Goal: Transaction & Acquisition: Purchase product/service

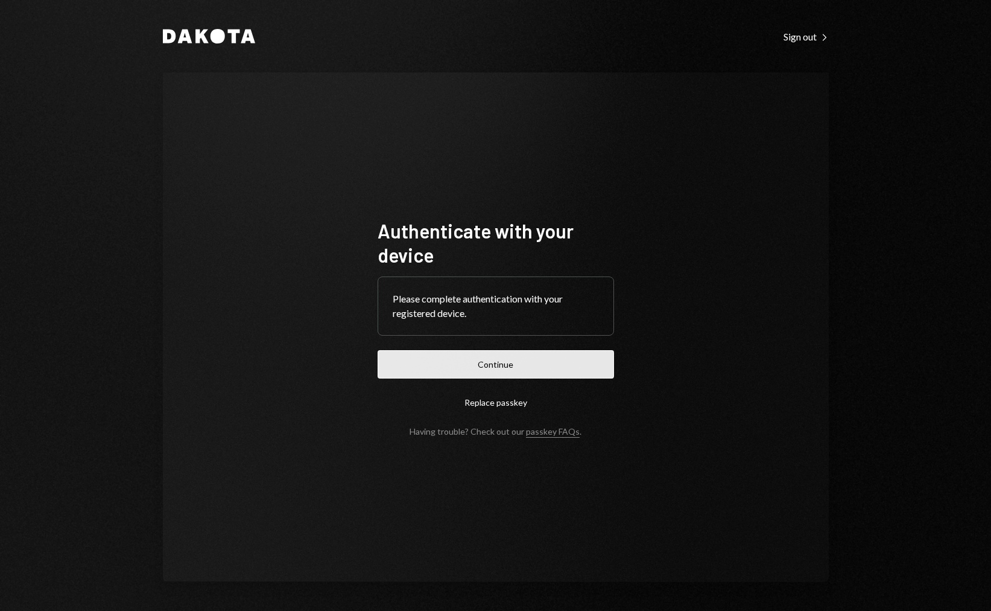
click at [487, 353] on button "Continue" at bounding box center [496, 364] width 237 height 28
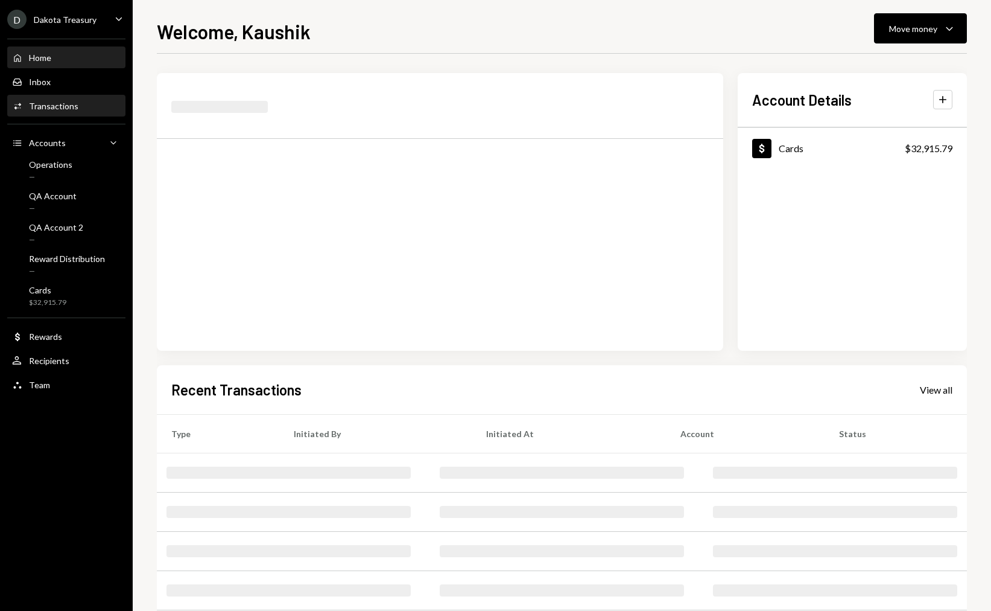
click at [89, 110] on div "Activities Transactions" at bounding box center [66, 106] width 109 height 11
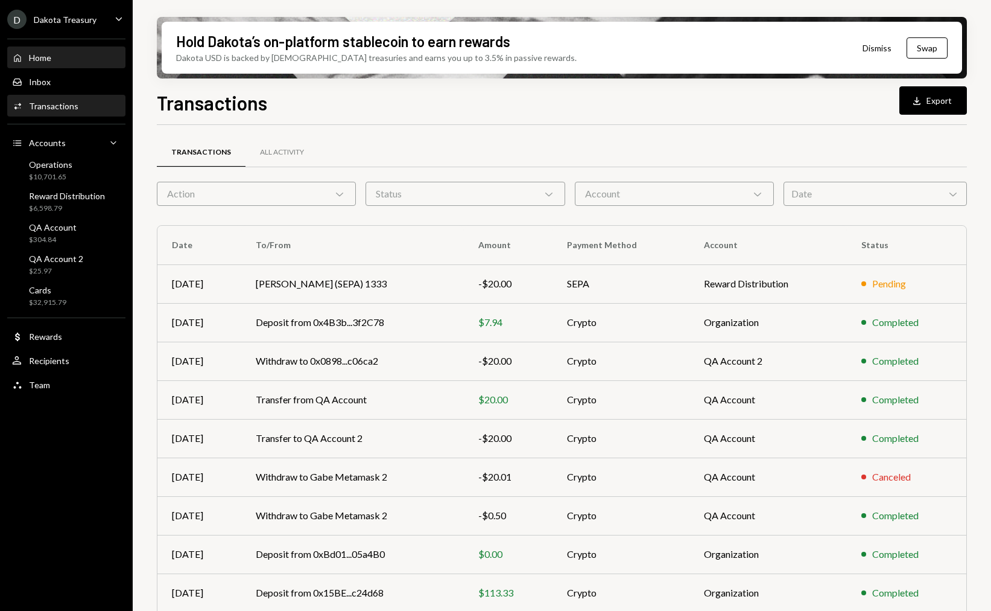
click at [52, 64] on div "Home Home" at bounding box center [66, 58] width 109 height 21
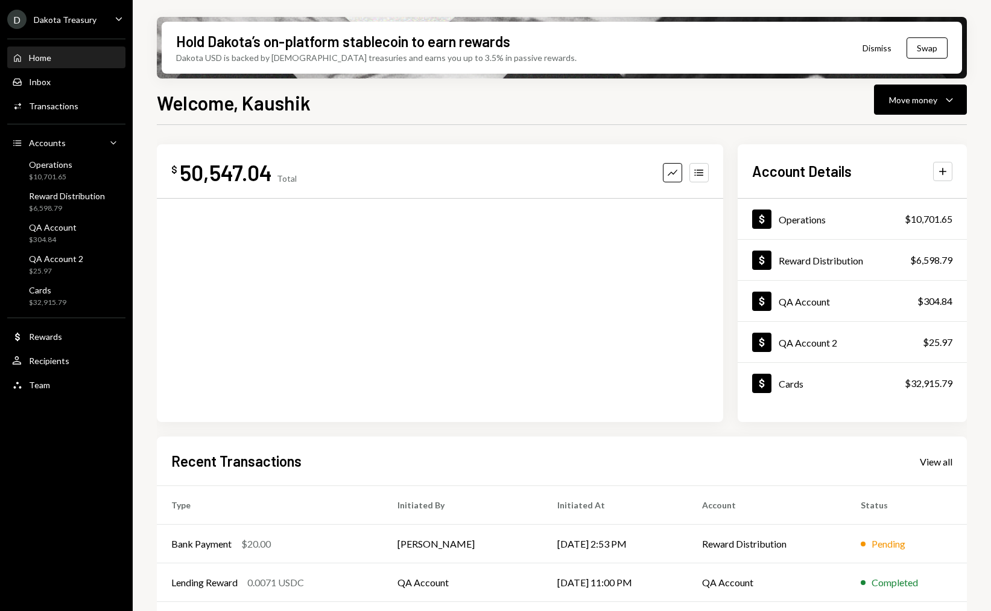
click at [856, 85] on div "Hold Dakota’s on-platform stablecoin to earn rewards Dakota USD is backed by U.…" at bounding box center [562, 305] width 859 height 611
click at [892, 94] on div "Move money" at bounding box center [913, 100] width 48 height 13
click at [871, 136] on div "Send" at bounding box center [911, 136] width 88 height 13
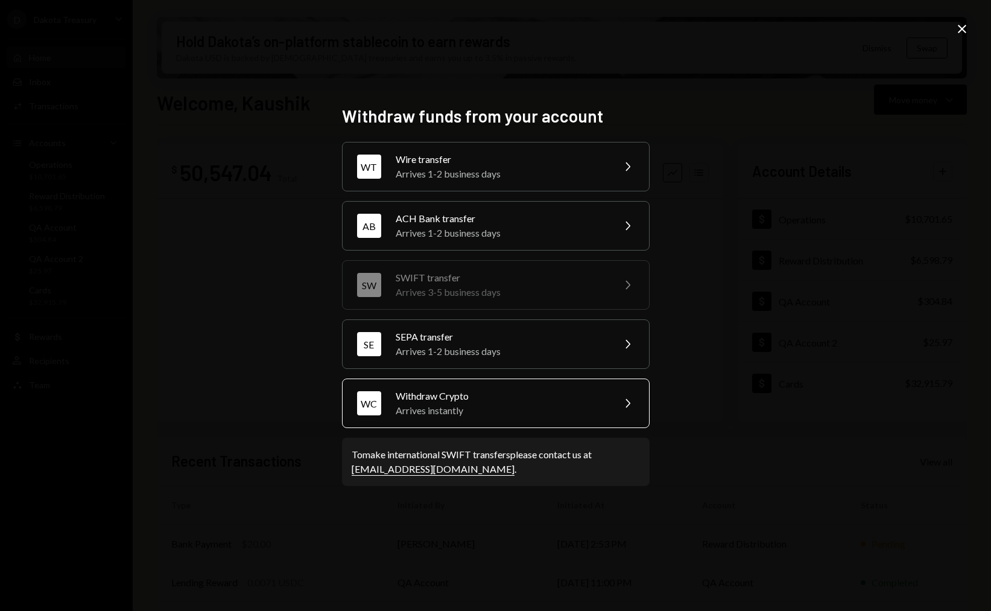
click at [497, 406] on div "Arrives instantly" at bounding box center [501, 410] width 210 height 14
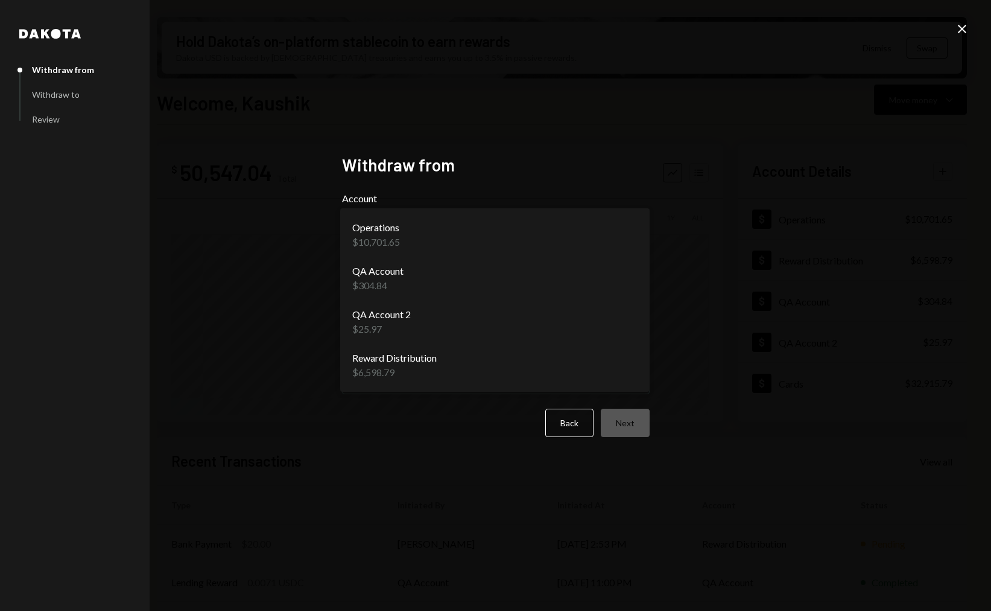
click at [602, 247] on body "D Dakota Treasury Caret Down Home Home Inbox Inbox Activities Transactions Acco…" at bounding box center [495, 305] width 991 height 611
select select "**********"
click at [552, 238] on body "D Dakota Treasury Caret Down Home Home Inbox Inbox Activities Transactions Acco…" at bounding box center [495, 305] width 991 height 611
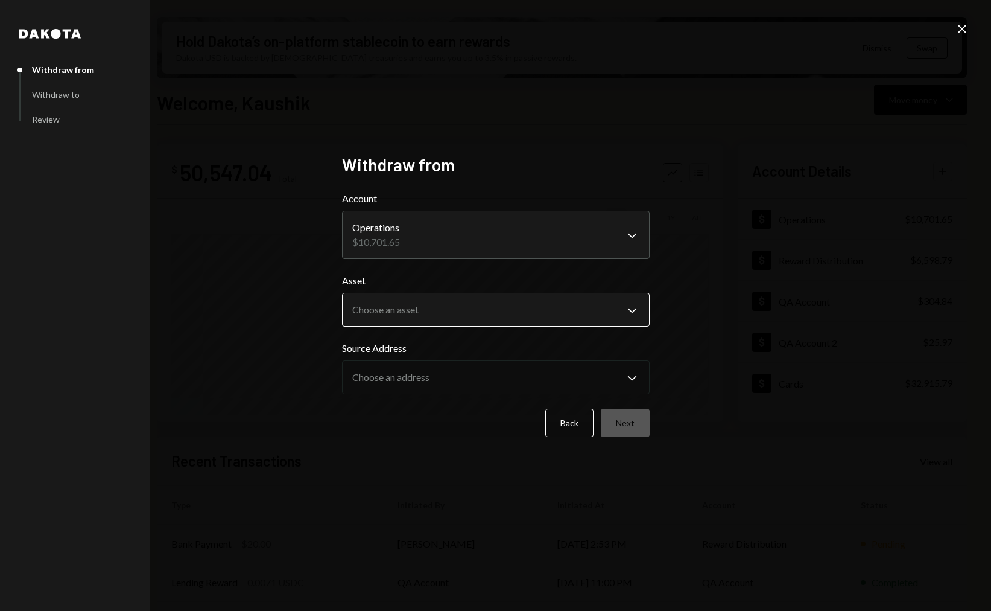
click at [497, 302] on body "D Dakota Treasury Caret Down Home Home Inbox Inbox Activities Transactions Acco…" at bounding box center [495, 305] width 991 height 611
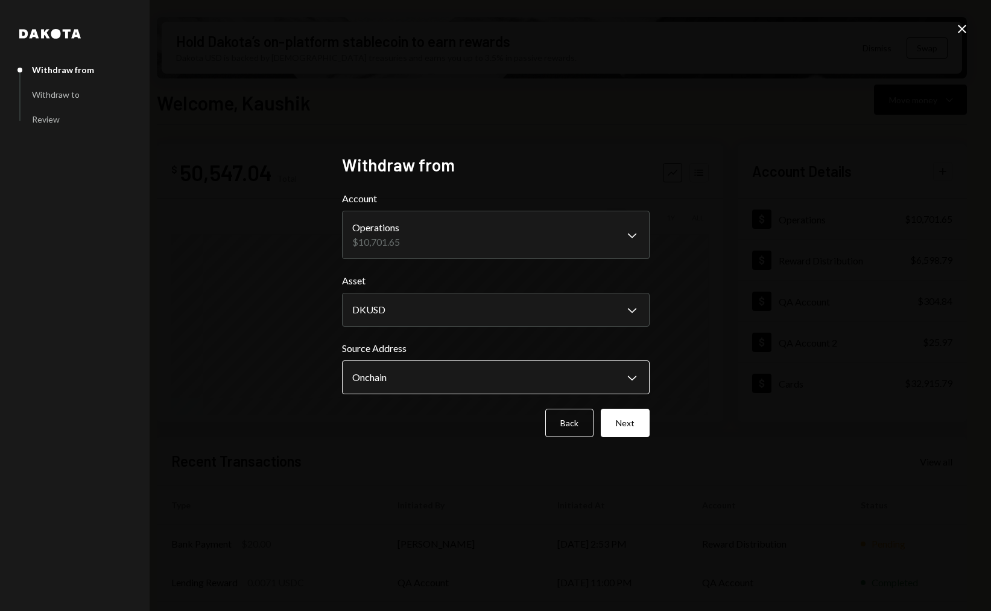
click at [465, 373] on body "D Dakota Treasury Caret Down Home Home Inbox Inbox Activities Transactions Acco…" at bounding box center [495, 305] width 991 height 611
click at [489, 311] on body "D Dakota Treasury Caret Down Home Home Inbox Inbox Activities Transactions Acco…" at bounding box center [495, 305] width 991 height 611
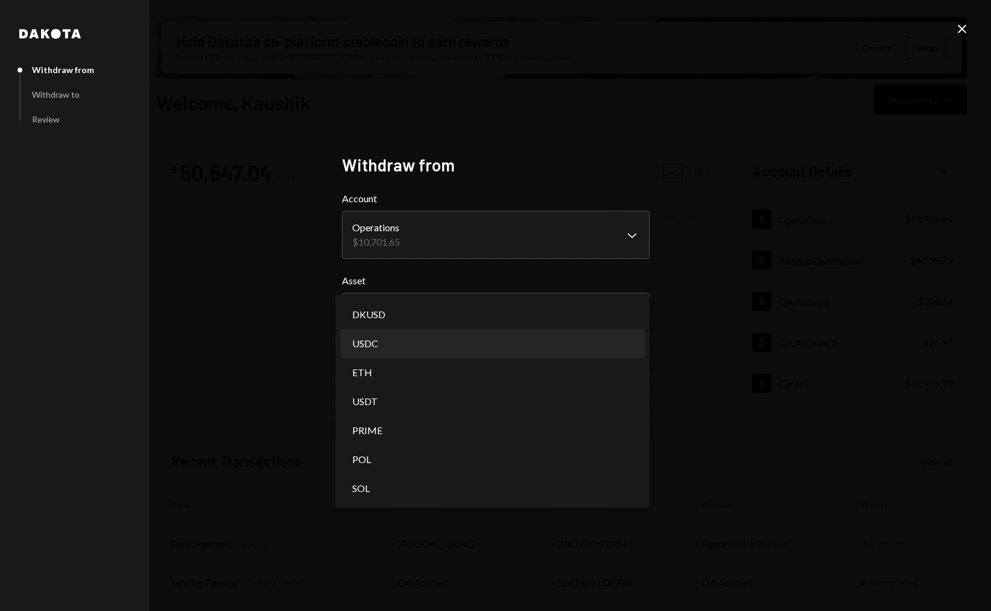
select select "****"
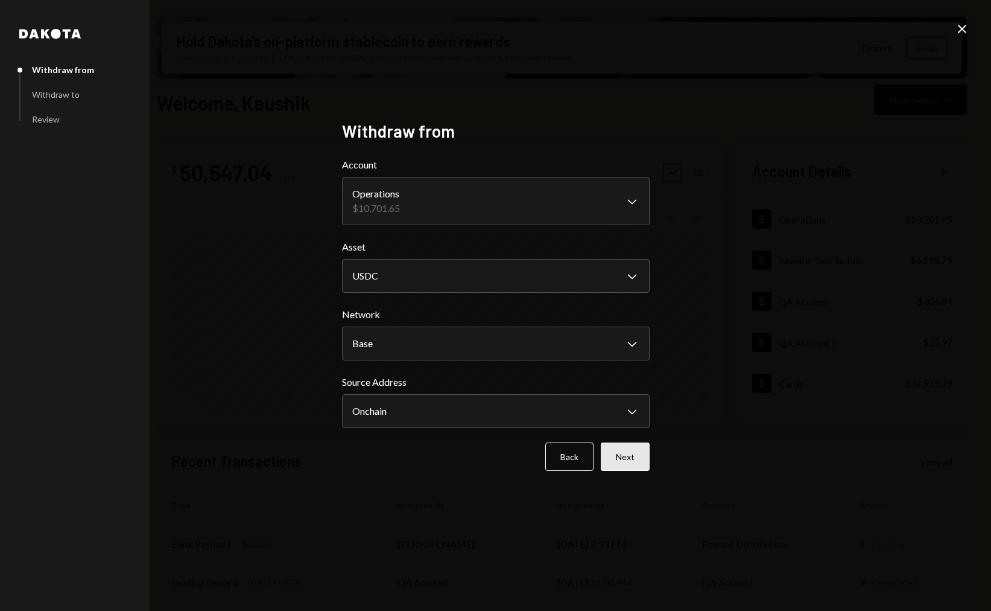
click at [638, 455] on button "Next" at bounding box center [625, 456] width 49 height 28
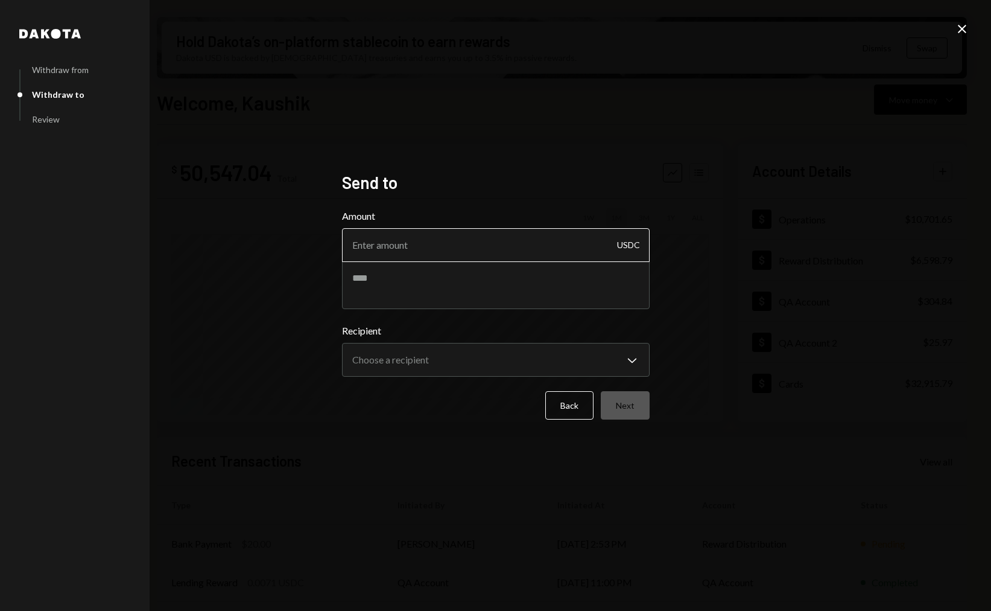
click at [446, 249] on input "Amount" at bounding box center [496, 245] width 308 height 34
click at [953, 31] on div "**********" at bounding box center [495, 305] width 991 height 611
click at [957, 31] on icon "Close" at bounding box center [962, 29] width 14 height 14
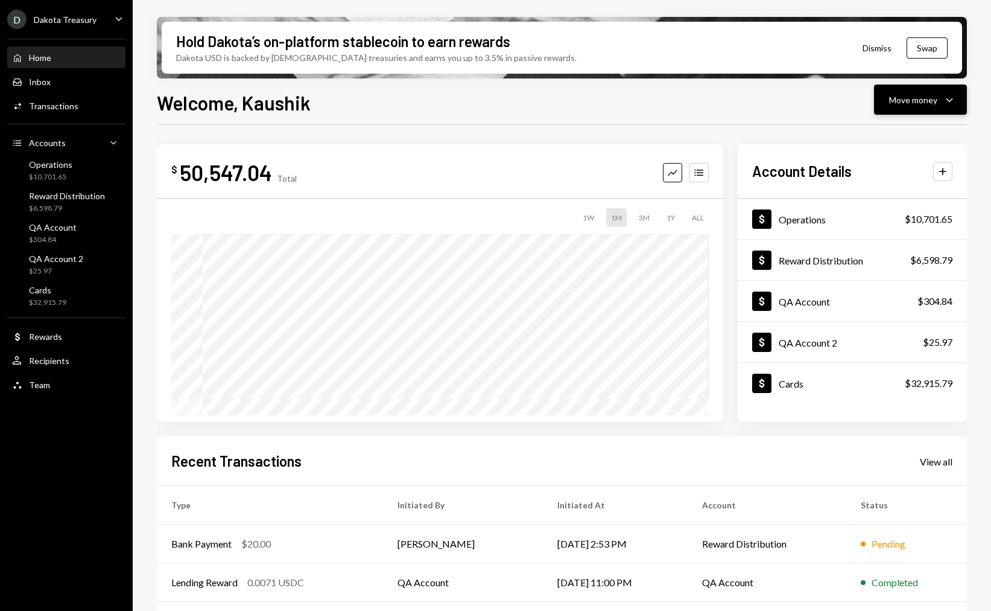
click at [909, 90] on button "Move money Caret Down" at bounding box center [920, 99] width 93 height 30
click at [869, 141] on div "Send" at bounding box center [911, 136] width 88 height 13
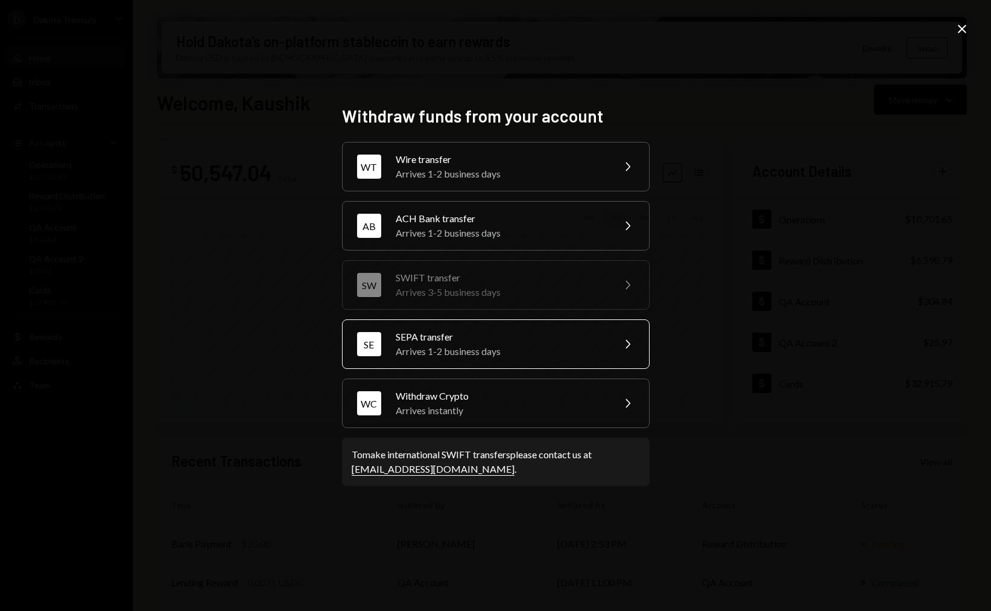
click at [478, 327] on div "SE SEPA transfer Arrives 1-2 business days Chevron Right" at bounding box center [496, 343] width 308 height 49
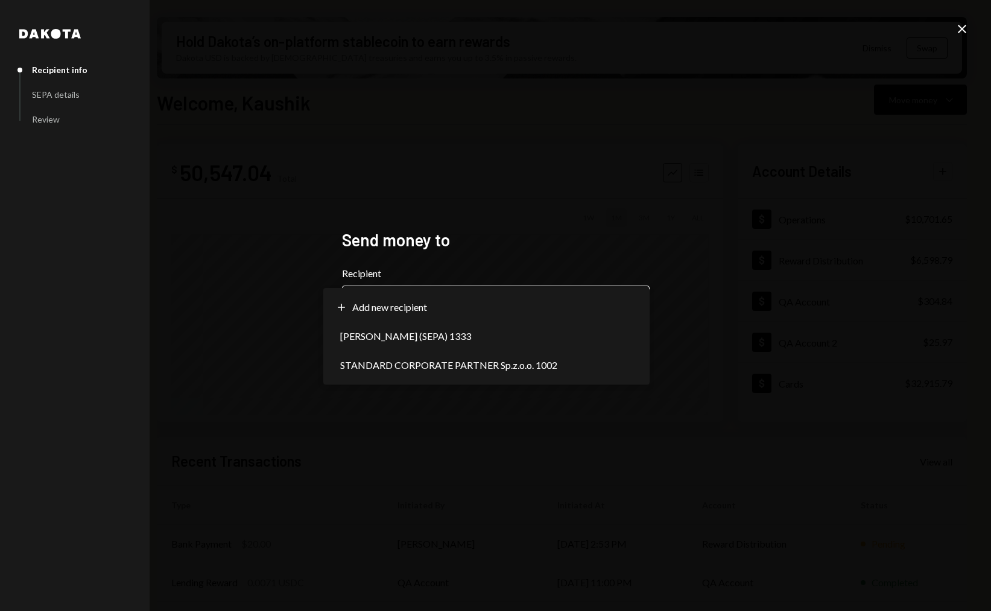
click at [442, 305] on body "D Dakota Treasury Caret Down Home Home Inbox Inbox Activities Transactions Acco…" at bounding box center [495, 305] width 991 height 611
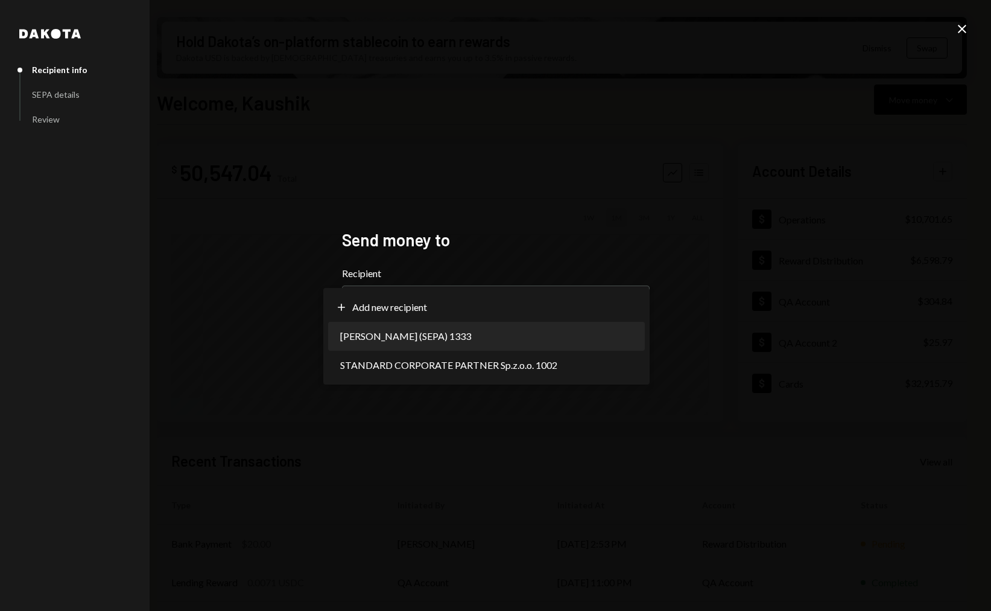
select select "**********"
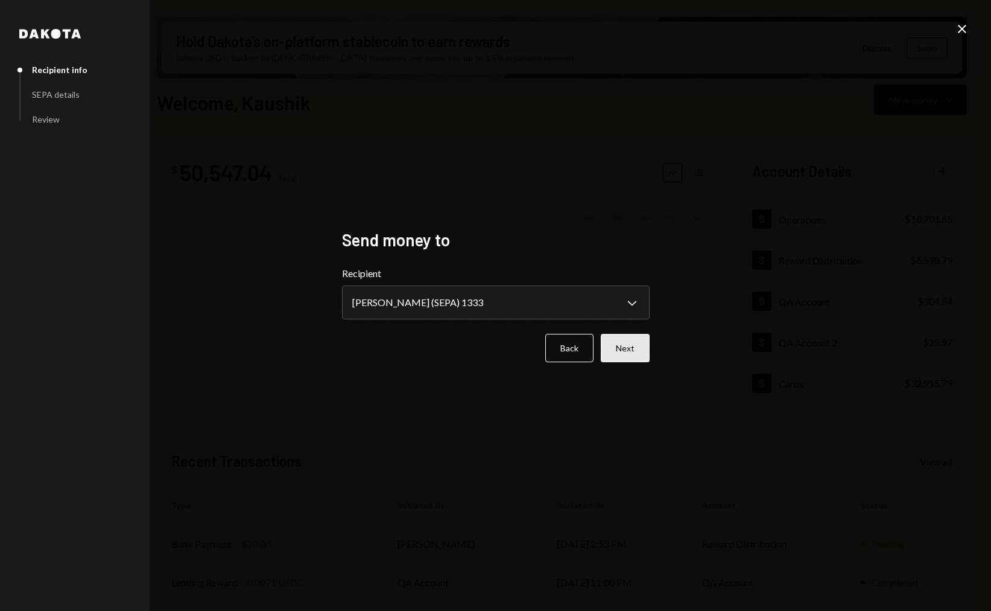
click at [620, 354] on button "Next" at bounding box center [625, 348] width 49 height 28
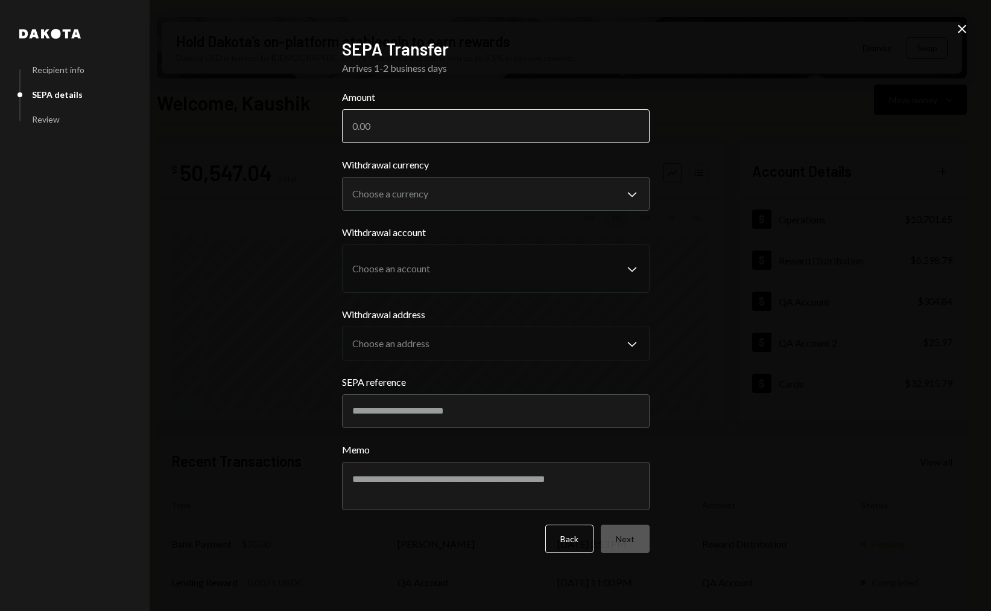
click at [418, 132] on input "Amount" at bounding box center [496, 126] width 308 height 34
type input "20"
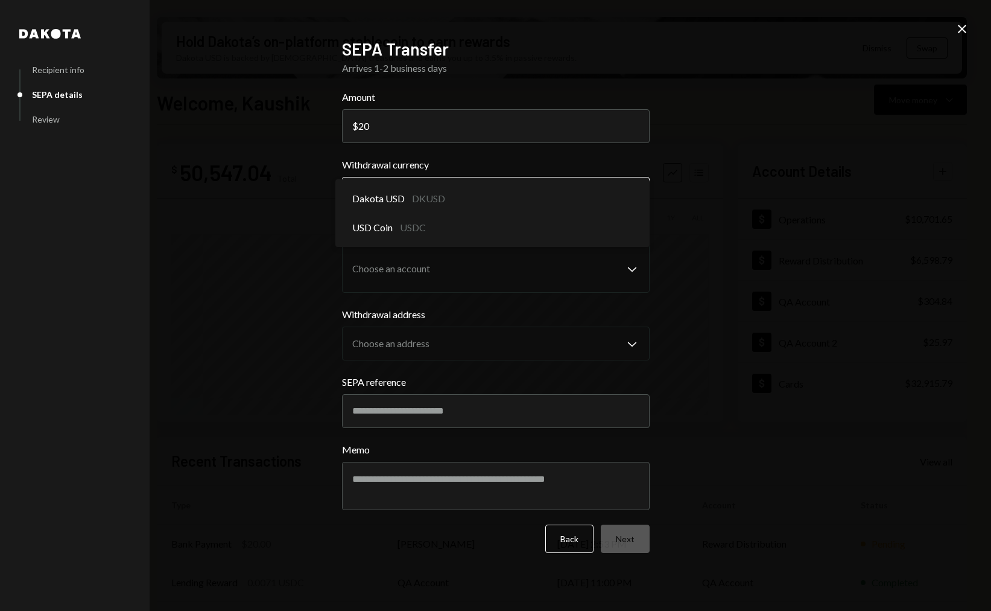
click at [425, 197] on body "D Dakota Treasury Caret Down Home Home Inbox Inbox Activities Transactions Acco…" at bounding box center [495, 305] width 991 height 611
select select "****"
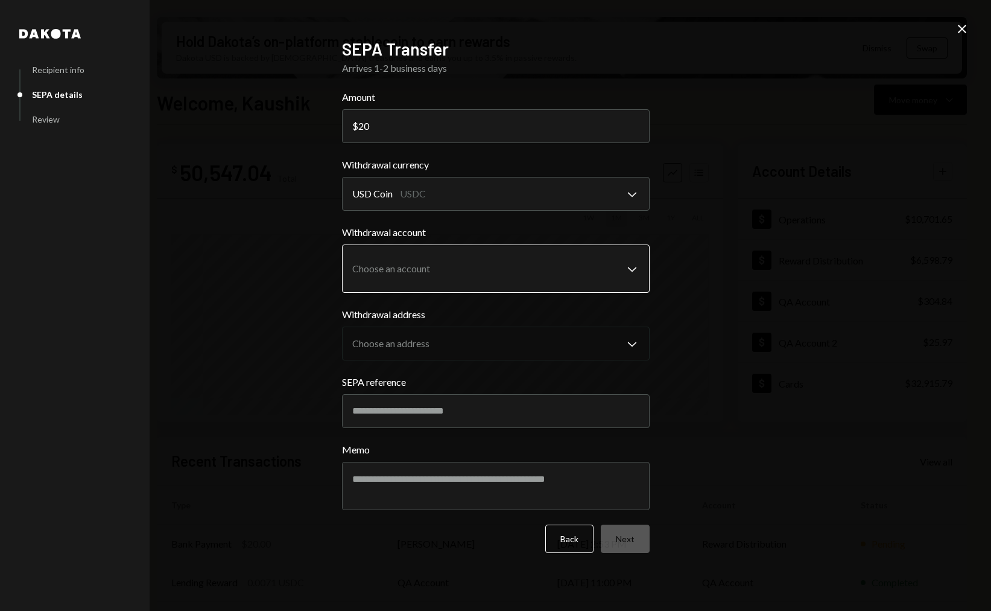
click at [431, 253] on body "D Dakota Treasury Caret Down Home Home Inbox Inbox Activities Transactions Acco…" at bounding box center [495, 305] width 991 height 611
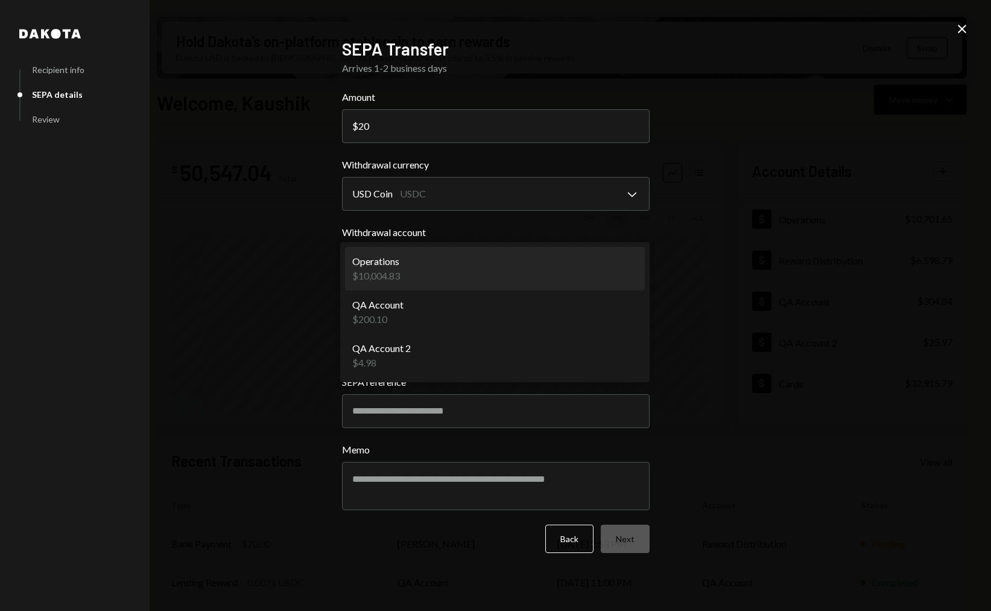
select select "**********"
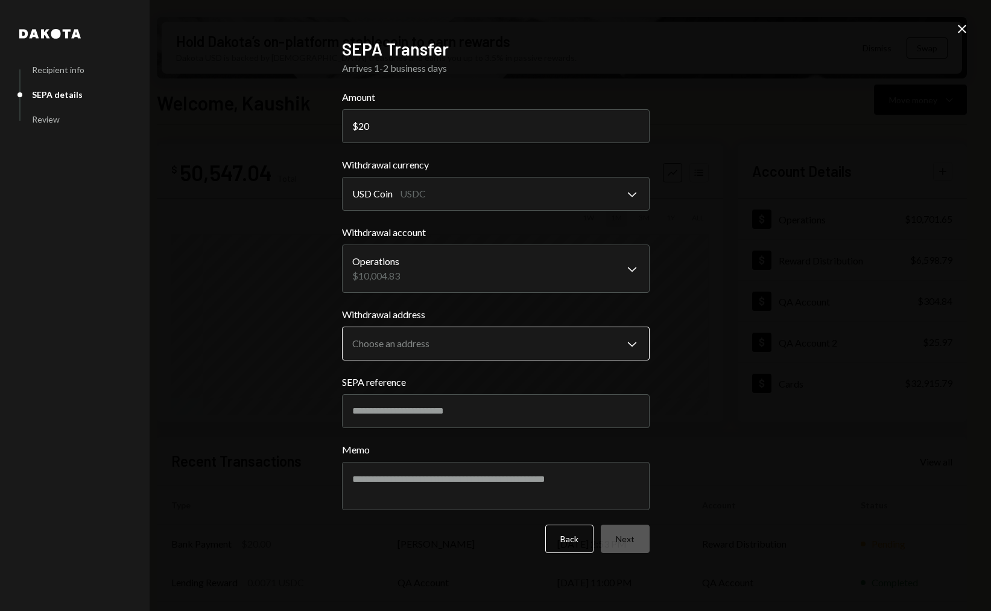
click at [427, 337] on body "D Dakota Treasury Caret Down Home Home Inbox Inbox Activities Transactions Acco…" at bounding box center [495, 305] width 991 height 611
click at [438, 416] on input "SEPA reference" at bounding box center [496, 411] width 308 height 34
click at [445, 355] on body "D Dakota Treasury Caret Down Home Home Inbox Inbox Activities Transactions Acco…" at bounding box center [495, 305] width 991 height 611
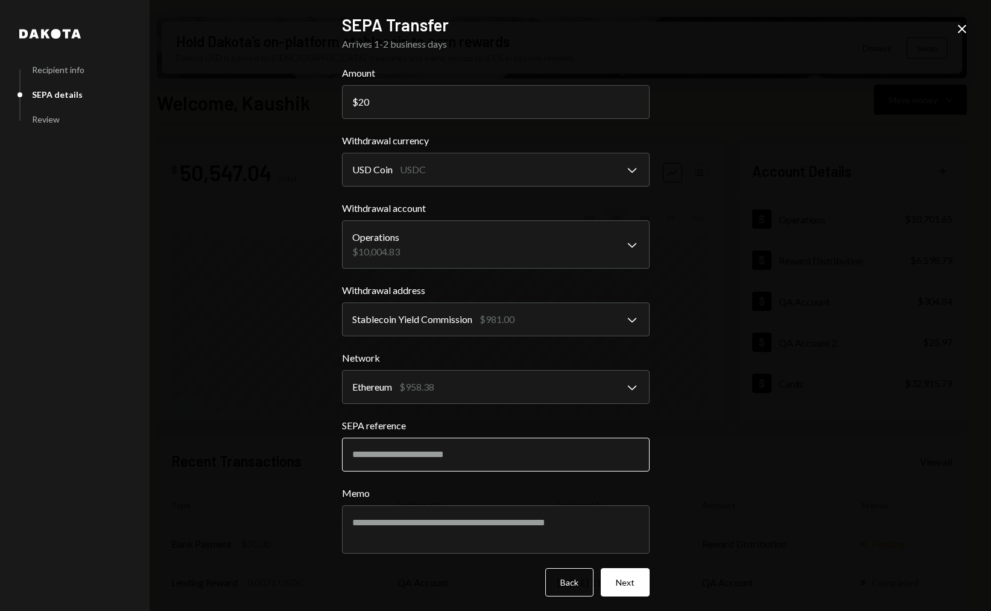
click at [456, 449] on input "SEPA reference" at bounding box center [496, 454] width 308 height 34
click at [536, 331] on body "D Dakota Treasury Caret Down Home Home Inbox Inbox Activities Transactions Acco…" at bounding box center [495, 305] width 991 height 611
click at [634, 572] on button "Next" at bounding box center [625, 582] width 49 height 28
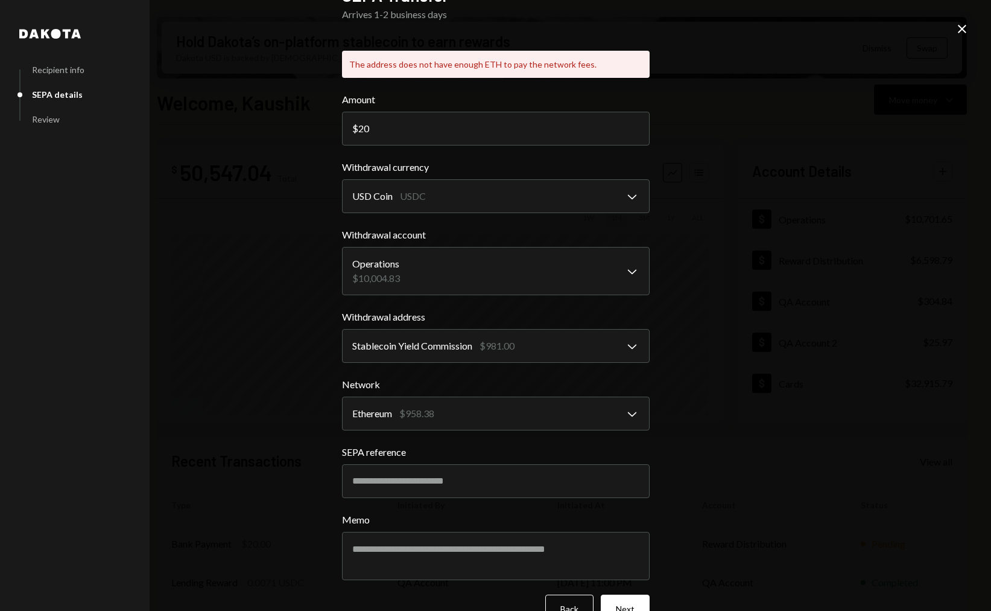
scroll to position [61, 0]
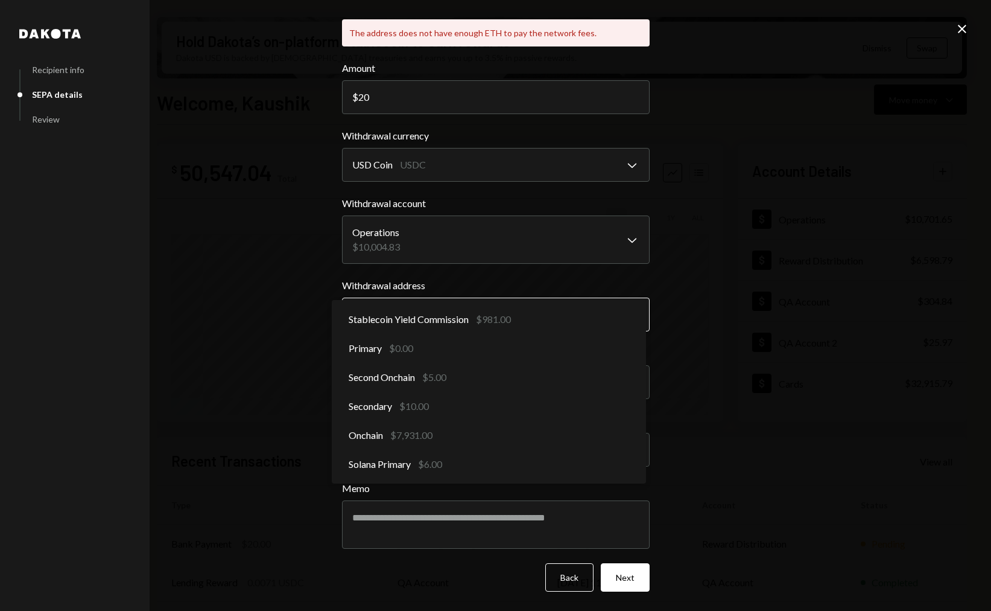
click at [472, 325] on body "D Dakota Treasury Caret Down Home Home Inbox Inbox Activities Transactions Acco…" at bounding box center [495, 305] width 991 height 611
select select "**********"
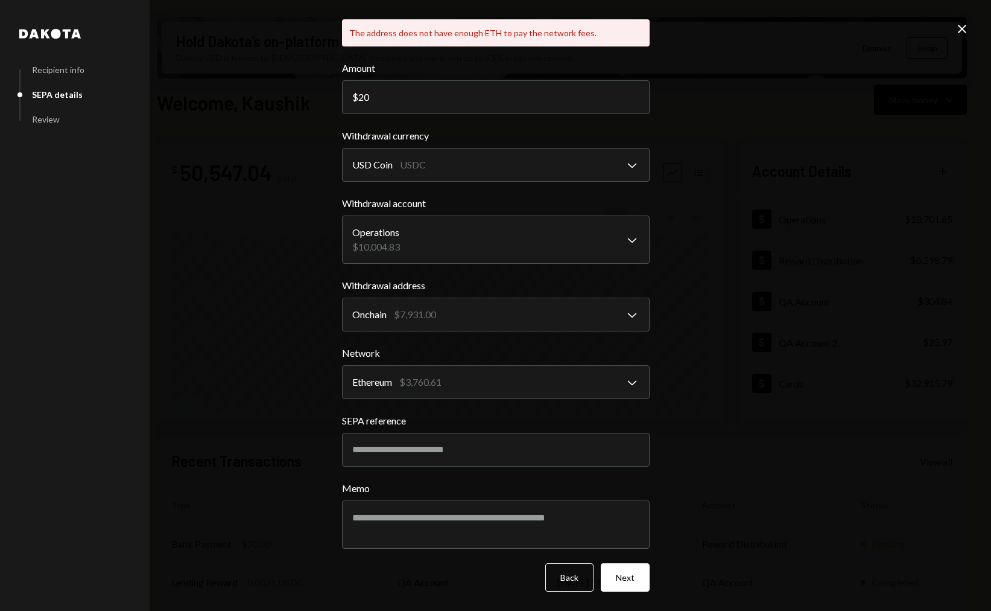
click at [627, 556] on form "**********" at bounding box center [496, 326] width 308 height 530
click at [629, 564] on button "Next" at bounding box center [625, 577] width 49 height 28
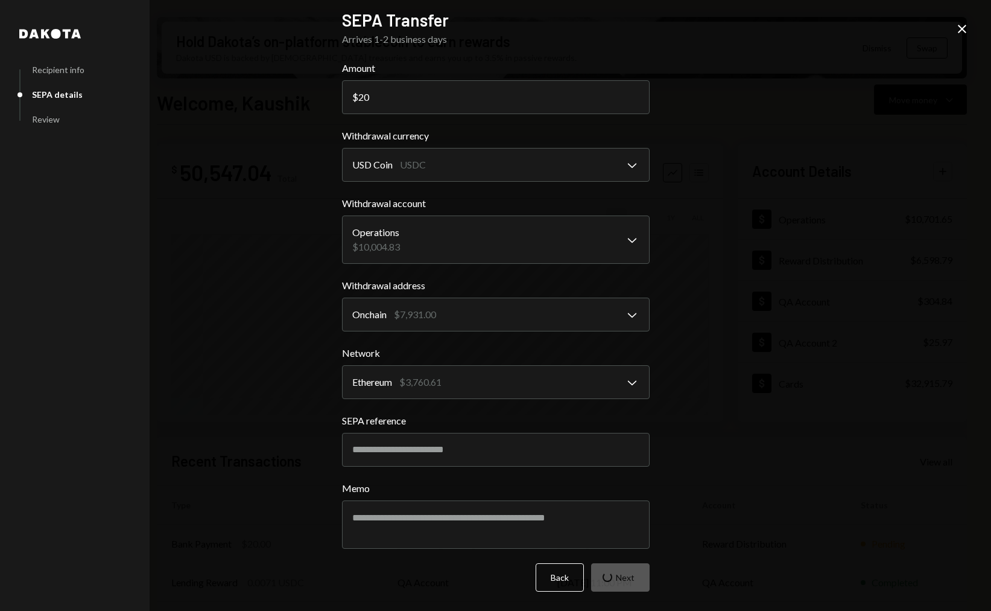
scroll to position [0, 0]
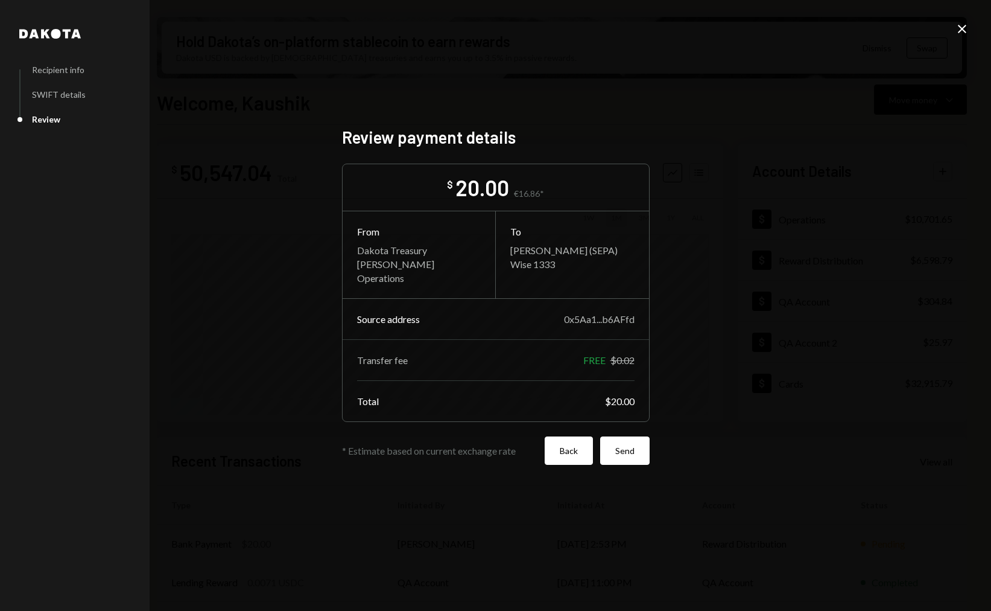
click at [574, 456] on button "Back" at bounding box center [569, 450] width 48 height 28
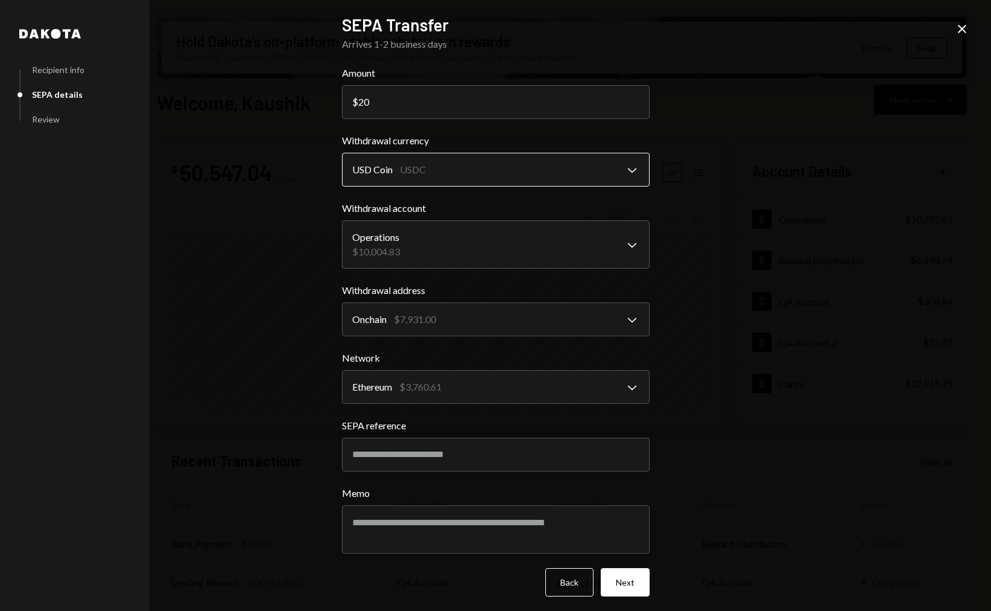
click at [428, 173] on body "D Dakota Treasury Caret Down Home Home Inbox Inbox Activities Transactions Acco…" at bounding box center [495, 305] width 991 height 611
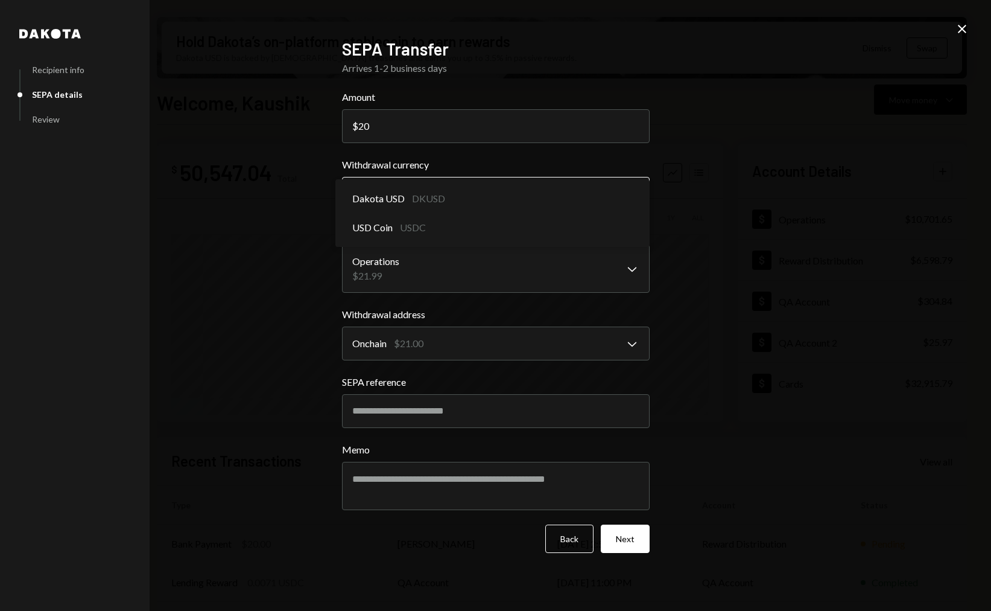
click at [395, 185] on body "D Dakota Treasury Caret Down Home Home Inbox Inbox Activities Transactions Acco…" at bounding box center [495, 305] width 991 height 611
select select "****"
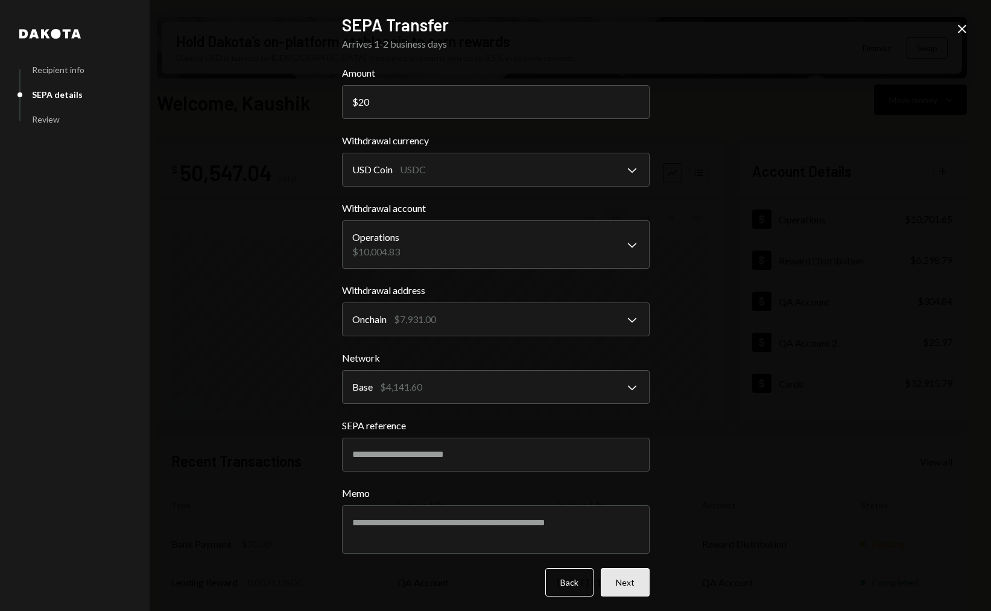
click at [621, 592] on button "Next" at bounding box center [625, 582] width 49 height 28
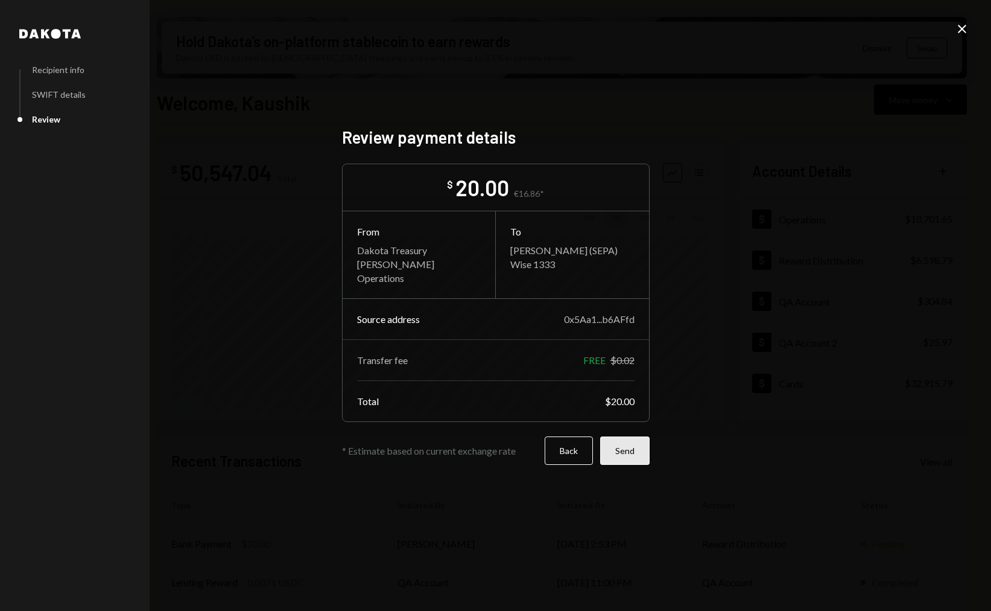
click at [637, 451] on button "Send" at bounding box center [624, 450] width 49 height 28
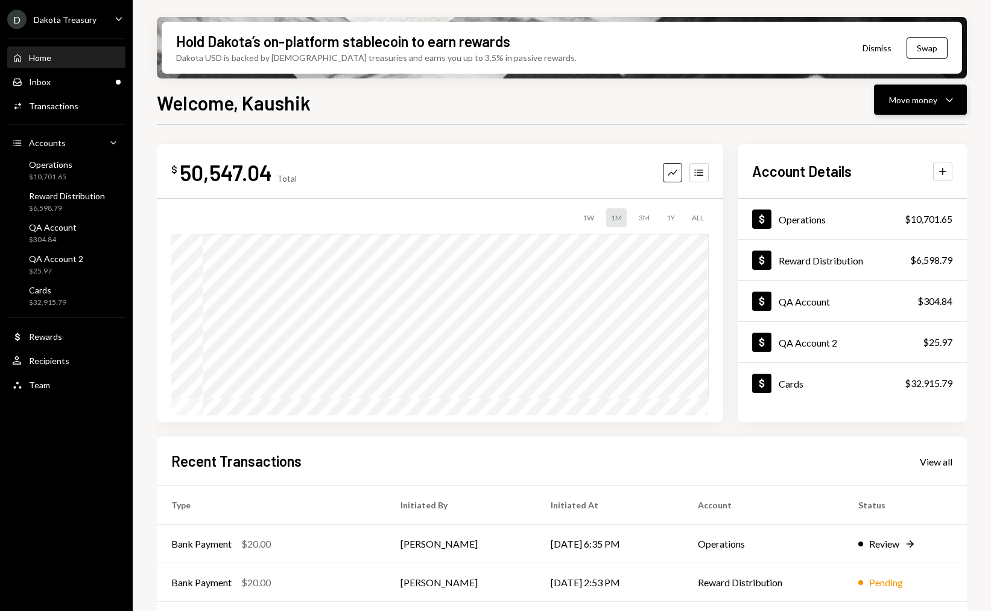
click at [912, 104] on div "Move money" at bounding box center [913, 100] width 48 height 13
click at [873, 140] on div "Send" at bounding box center [911, 136] width 88 height 13
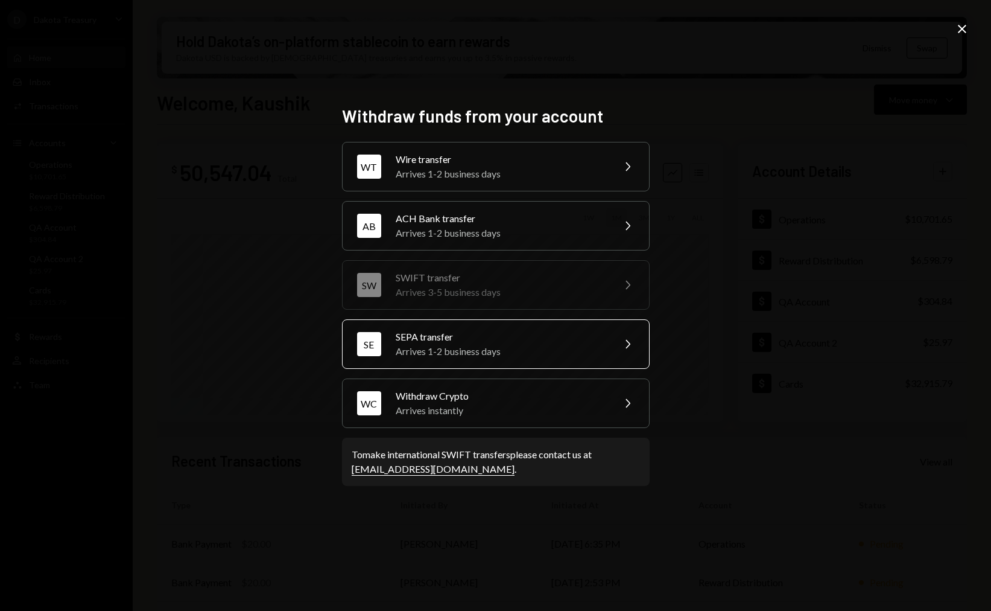
click at [491, 331] on div "SEPA transfer" at bounding box center [501, 336] width 210 height 14
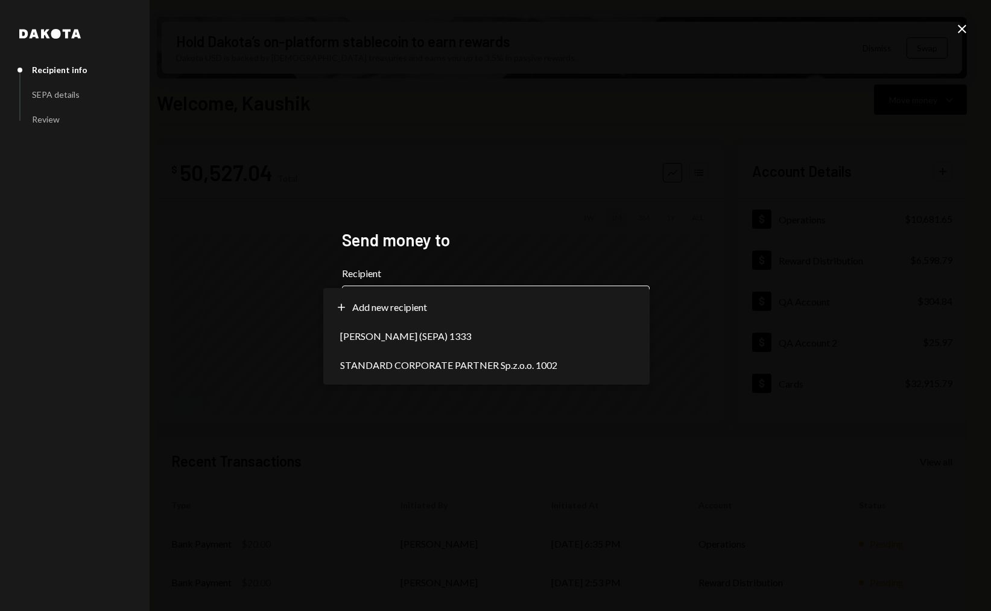
click at [547, 311] on body "D Dakota Treasury Caret Down Home Home Inbox Inbox Activities Transactions Acco…" at bounding box center [495, 305] width 991 height 611
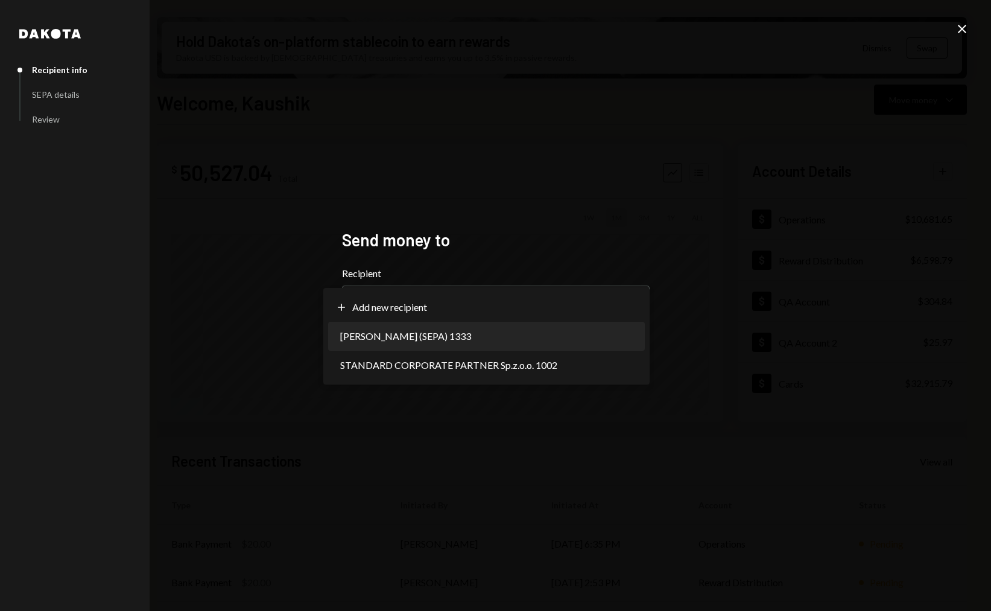
select select "**********"
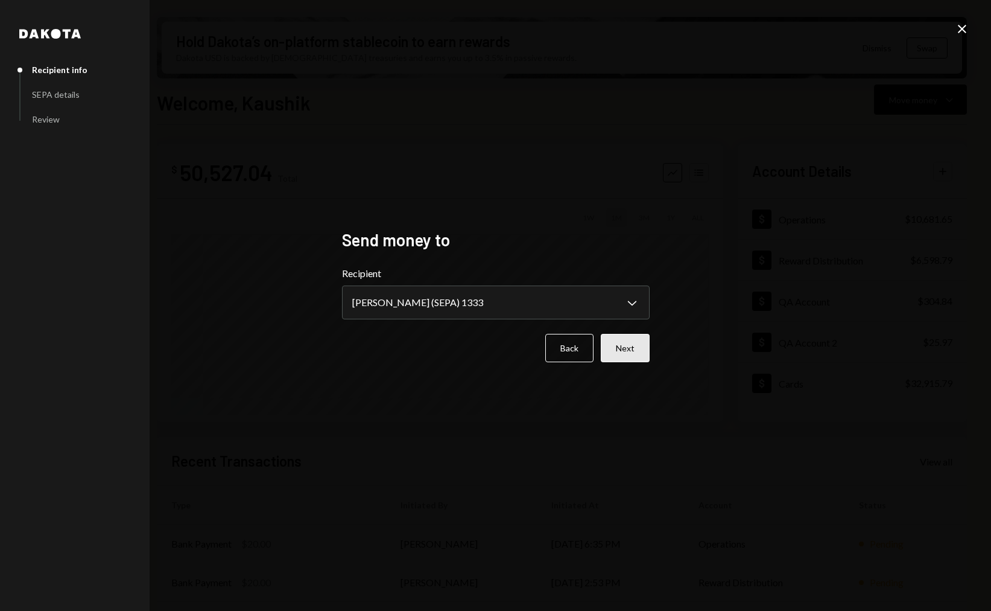
click at [629, 350] on button "Next" at bounding box center [625, 348] width 49 height 28
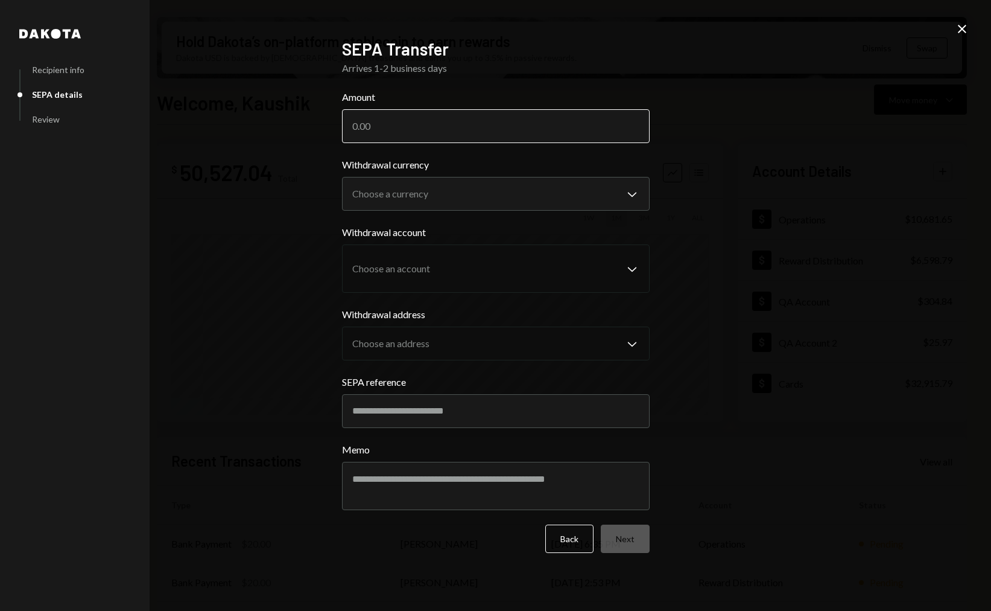
click at [486, 135] on input "Amount" at bounding box center [496, 126] width 308 height 34
type input "20"
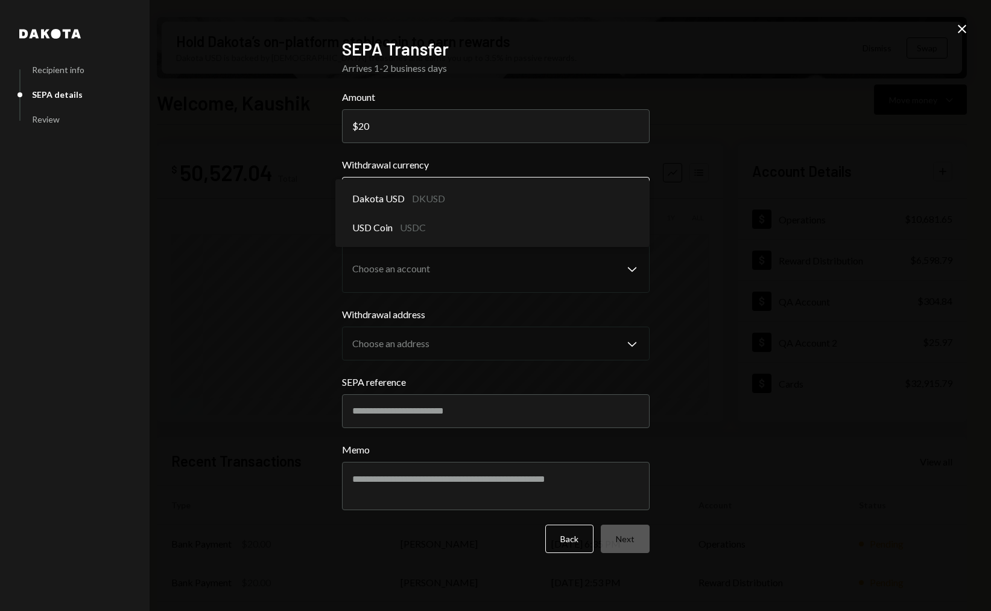
click at [419, 190] on body "D Dakota Treasury Caret Down Home Home Inbox Inbox Activities Transactions Acco…" at bounding box center [495, 305] width 991 height 611
select select "*****"
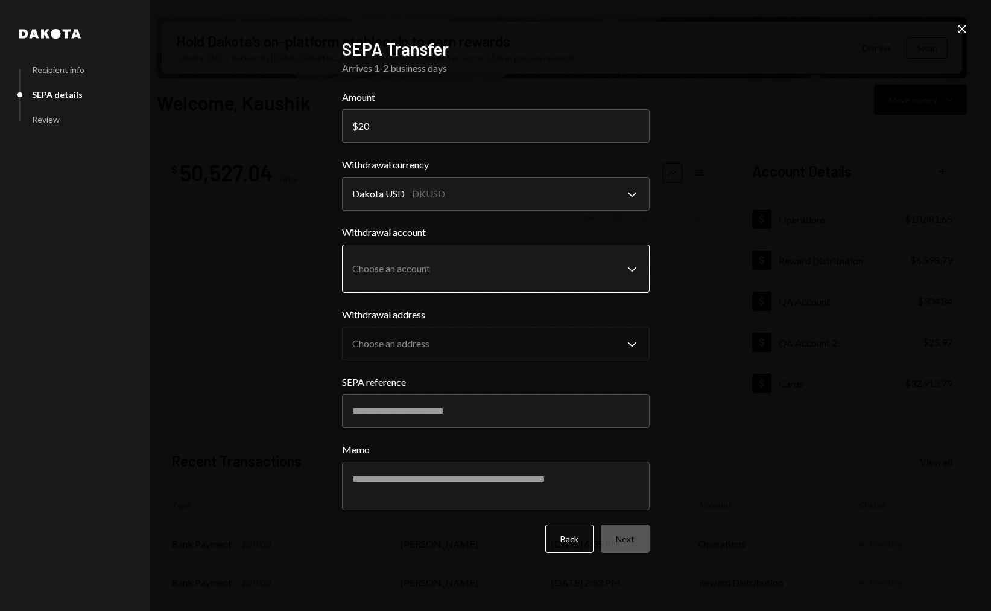
click at [434, 250] on body "D Dakota Treasury Caret Down Home Home Inbox Inbox Activities Transactions Acco…" at bounding box center [495, 305] width 991 height 611
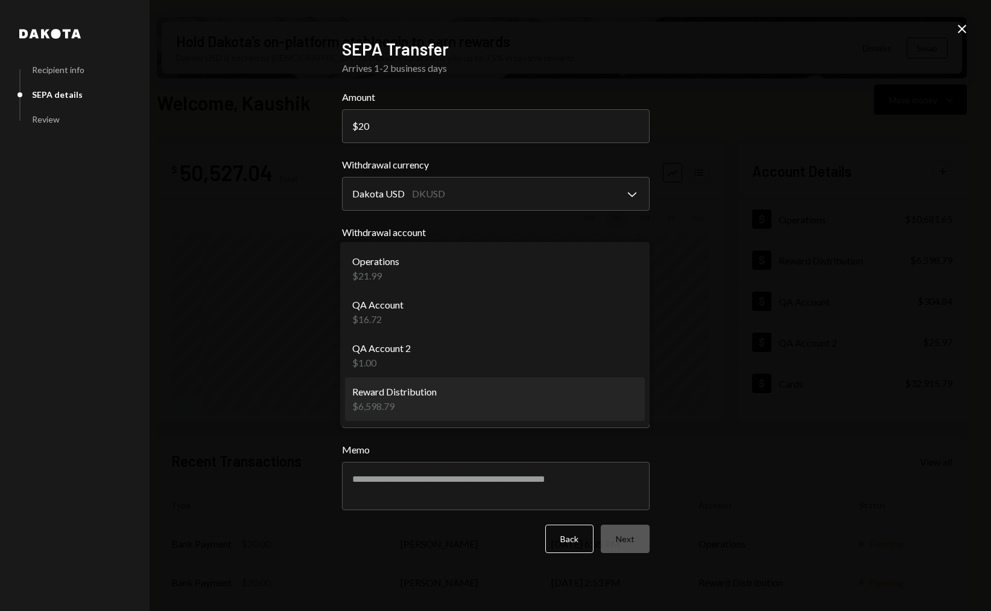
select select "**********"
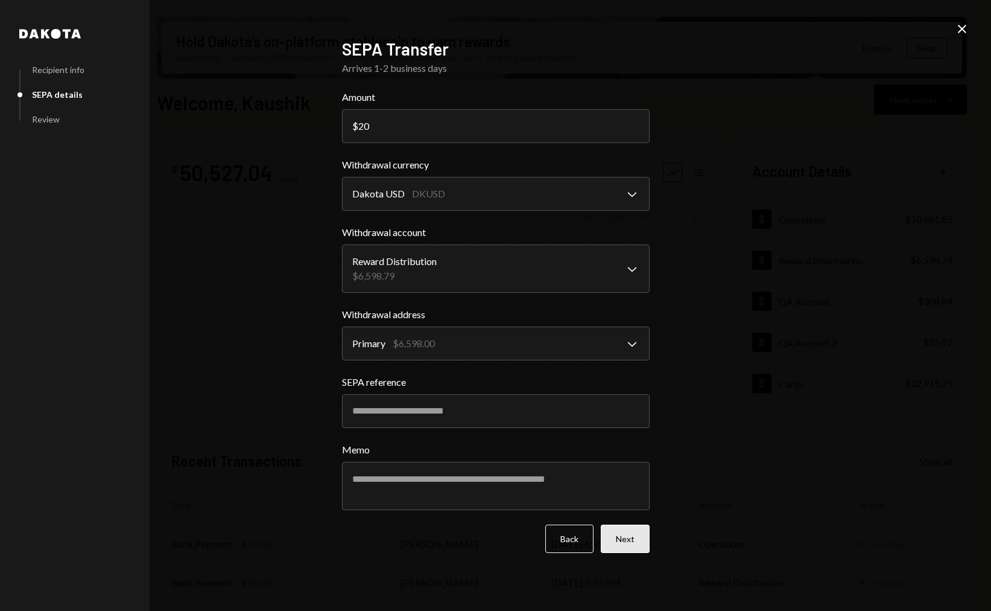
click at [637, 539] on button "Next" at bounding box center [625, 538] width 49 height 28
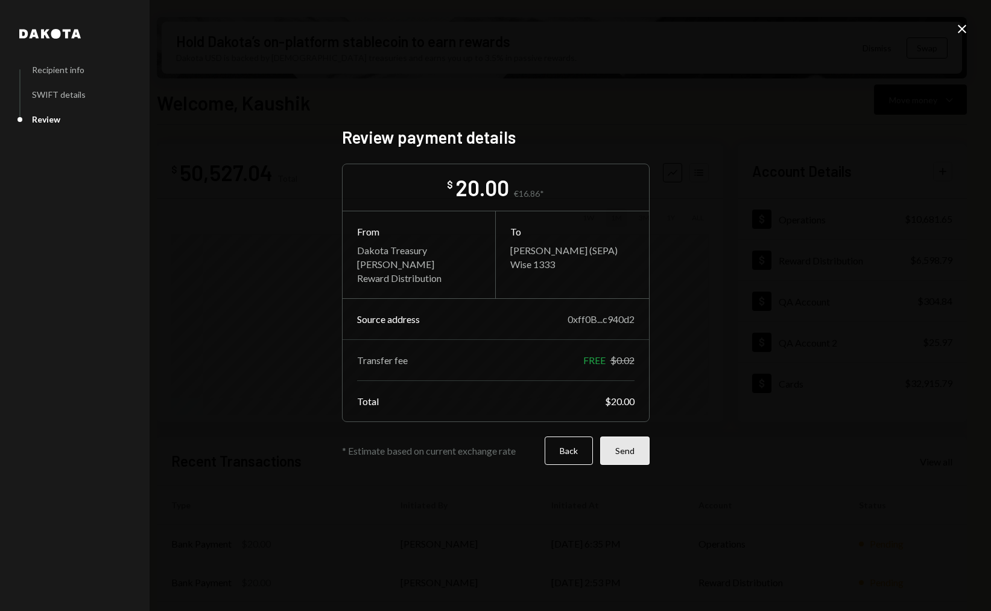
click at [621, 448] on button "Send" at bounding box center [624, 450] width 49 height 28
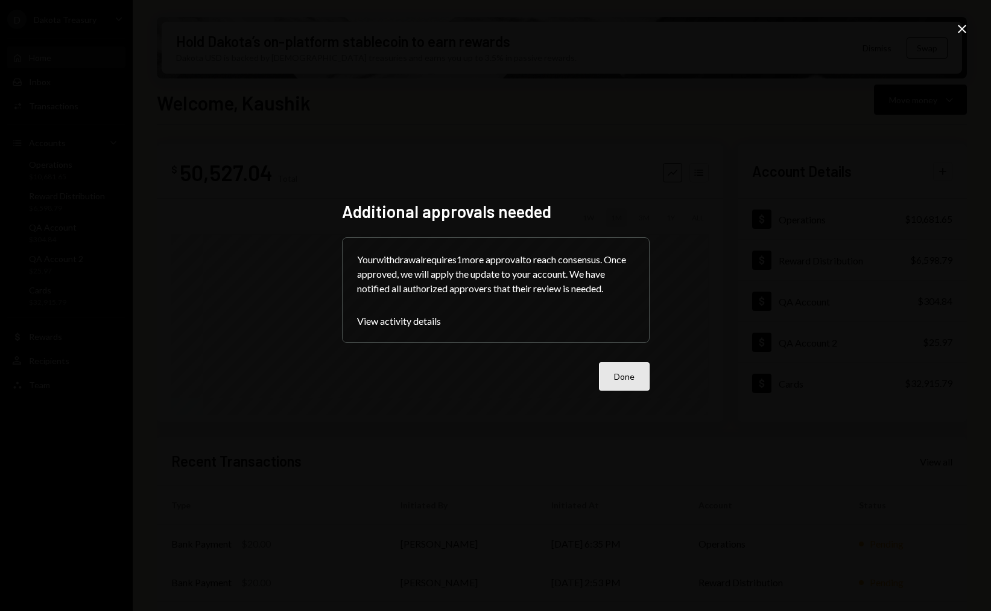
click at [614, 376] on button "Done" at bounding box center [624, 376] width 51 height 28
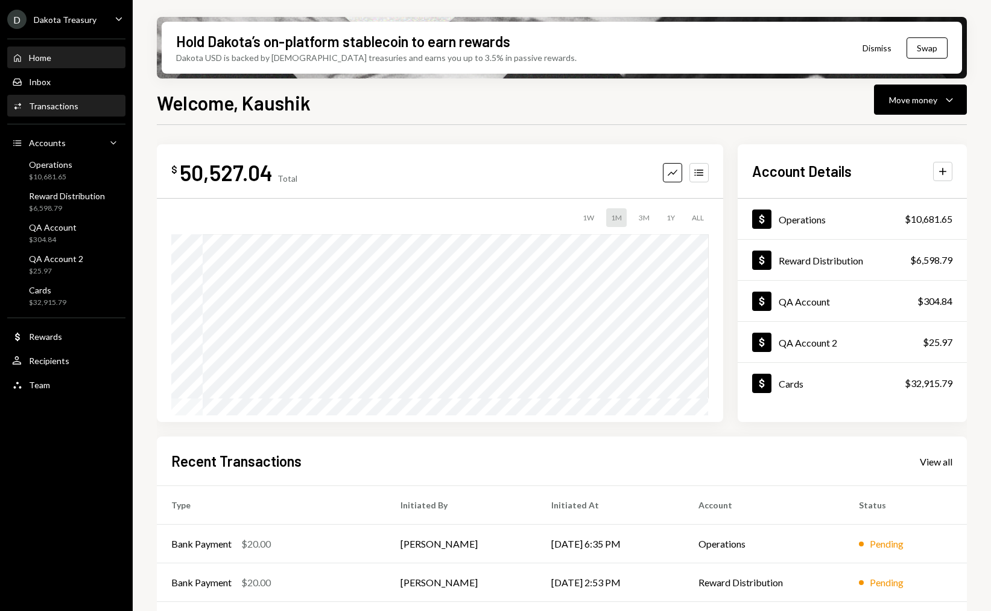
click at [83, 112] on div "Activities Transactions" at bounding box center [66, 106] width 109 height 21
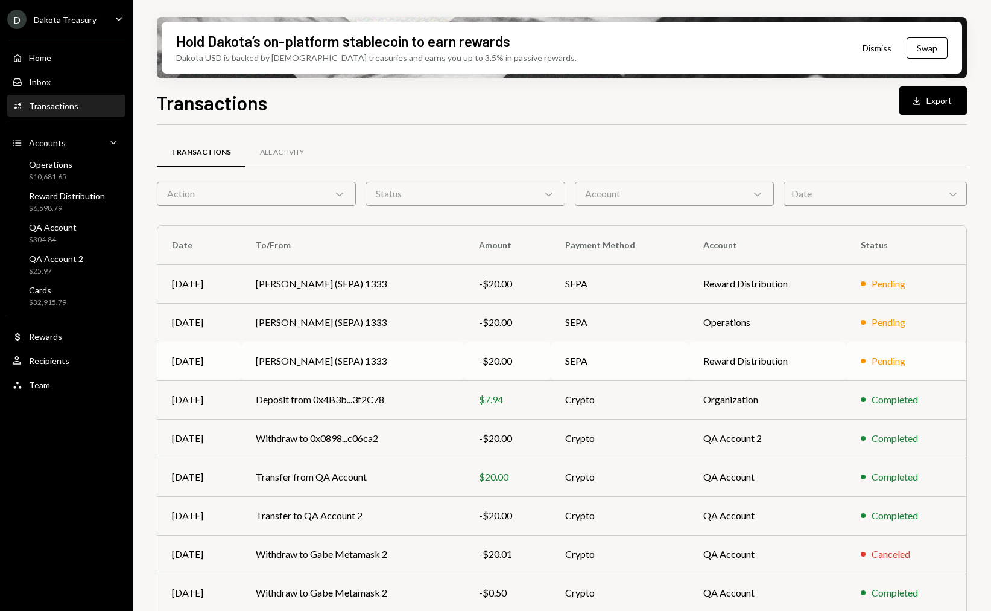
click at [404, 350] on td "[PERSON_NAME] (SEPA) 1333" at bounding box center [352, 360] width 223 height 39
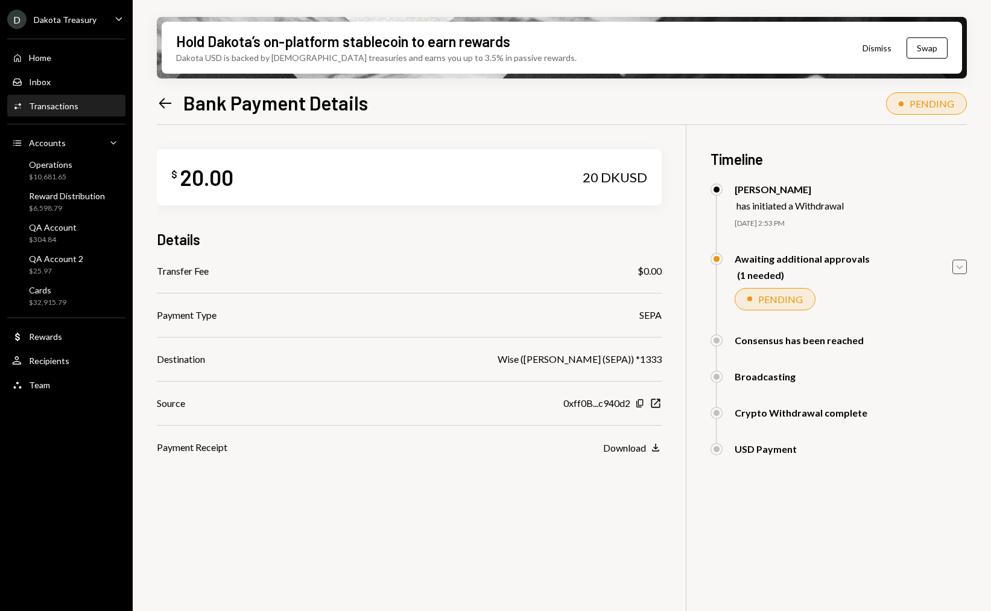
click at [964, 267] on icon "Caret Down" at bounding box center [959, 266] width 13 height 13
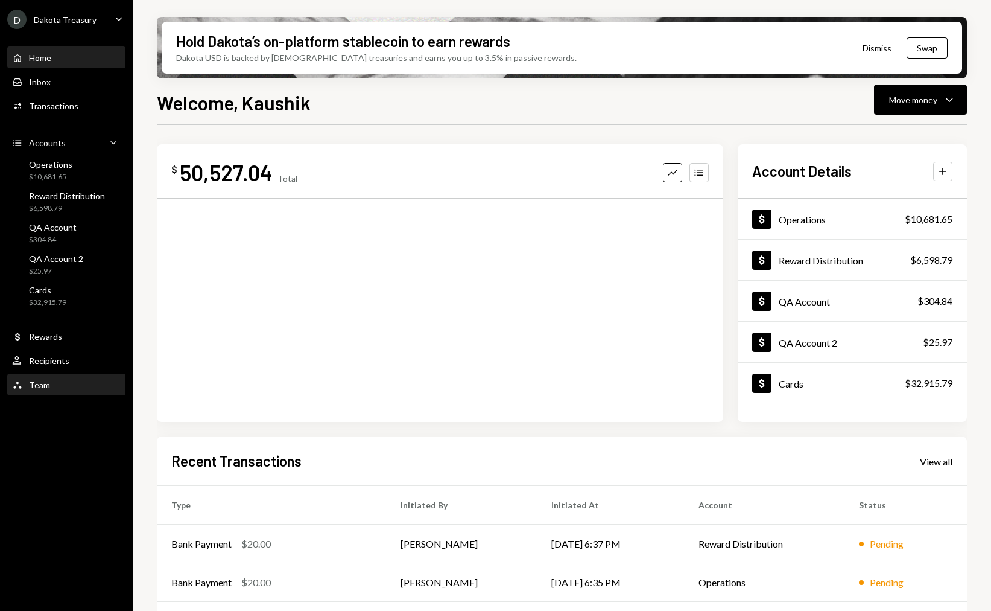
click at [75, 390] on div "Team Team" at bounding box center [66, 385] width 109 height 21
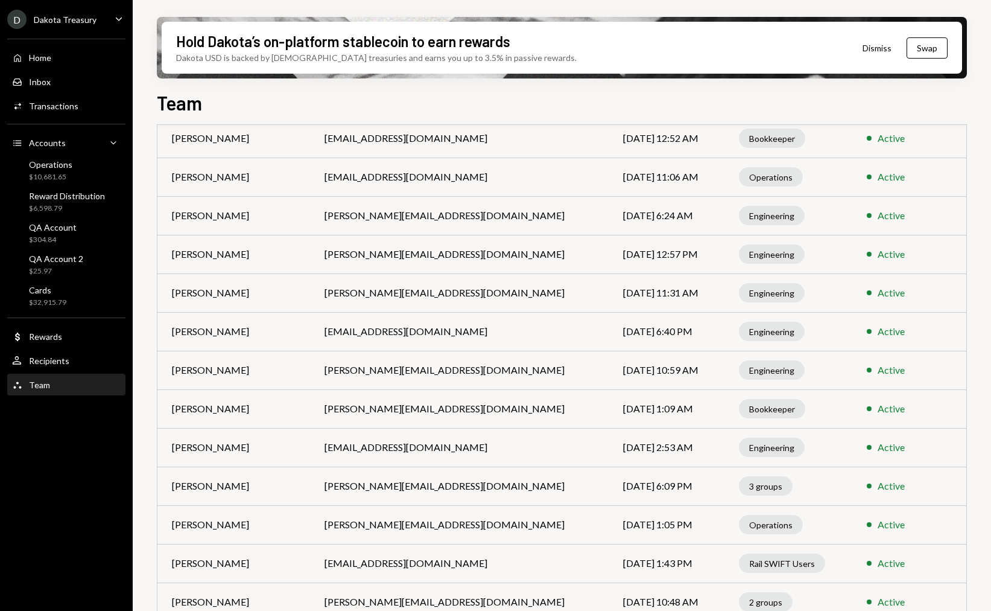
scroll to position [731, 0]
